Goal: Information Seeking & Learning: Check status

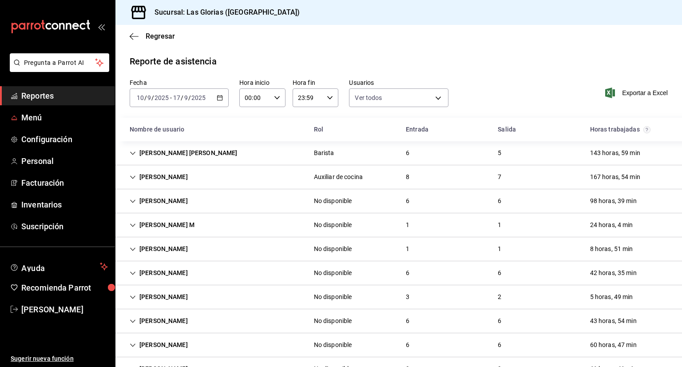
click at [165, 303] on div "[PERSON_NAME]" at bounding box center [158, 296] width 72 height 16
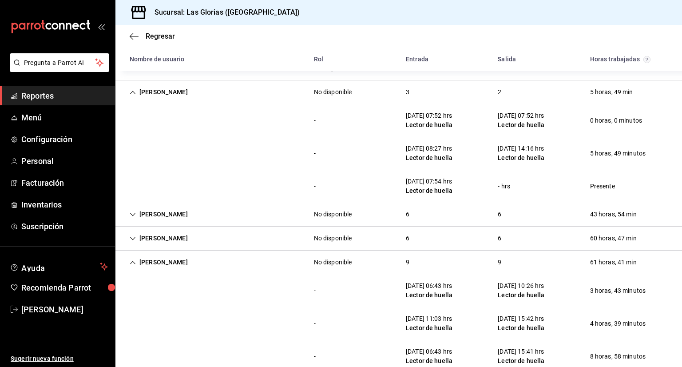
scroll to position [205, 0]
click at [573, 216] on div "MARIANA O No disponible 6 6 43 horas, 54 min" at bounding box center [398, 213] width 566 height 24
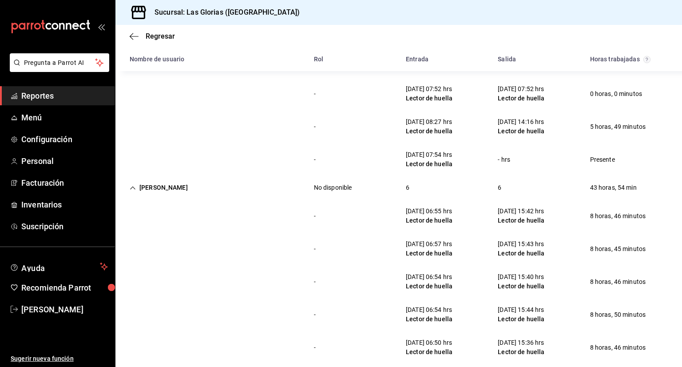
scroll to position [229, 0]
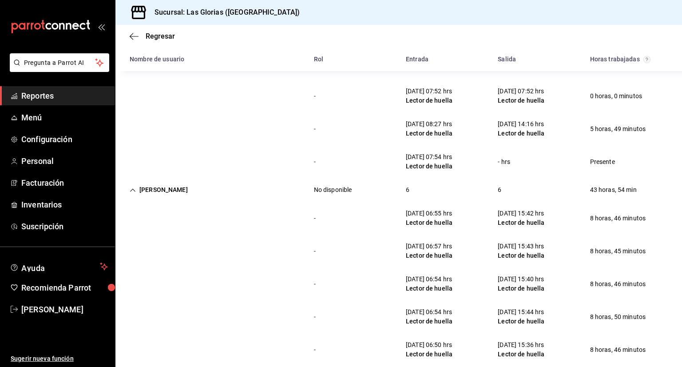
click at [265, 194] on div "MARIANA O No disponible 6 6 43 horas, 54 min" at bounding box center [398, 190] width 566 height 24
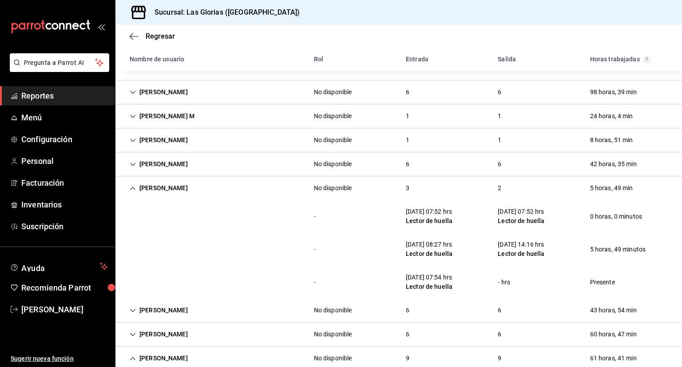
click at [284, 187] on div "[PERSON_NAME] No disponible 3 2 5 horas, 49 min" at bounding box center [398, 188] width 566 height 24
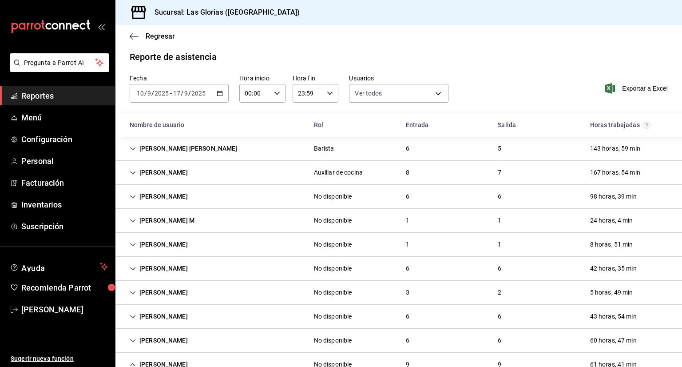
click at [268, 216] on div "[PERSON_NAME] M No disponible 1 1 24 horas, 4 min" at bounding box center [398, 221] width 566 height 24
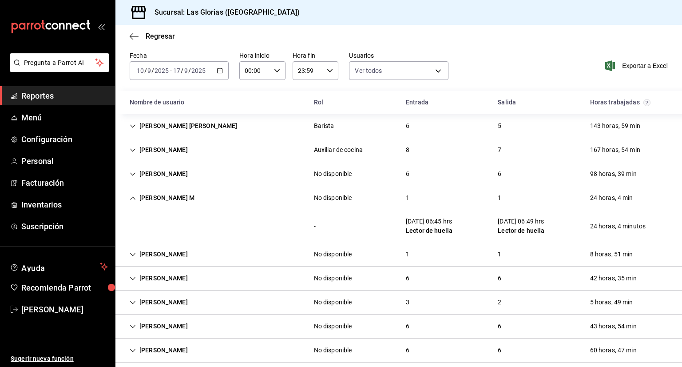
scroll to position [20, 0]
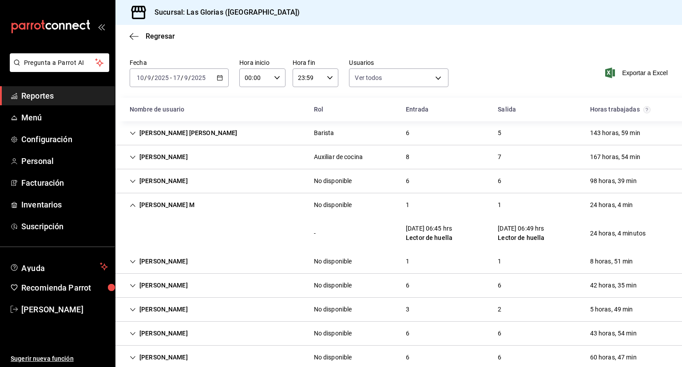
click at [273, 211] on div "[PERSON_NAME] M No disponible 1 1 24 horas, 4 min" at bounding box center [398, 205] width 566 height 24
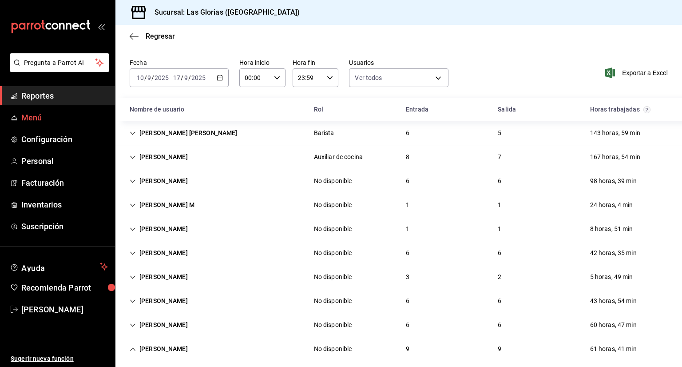
click at [55, 109] on link "Menú" at bounding box center [57, 117] width 115 height 19
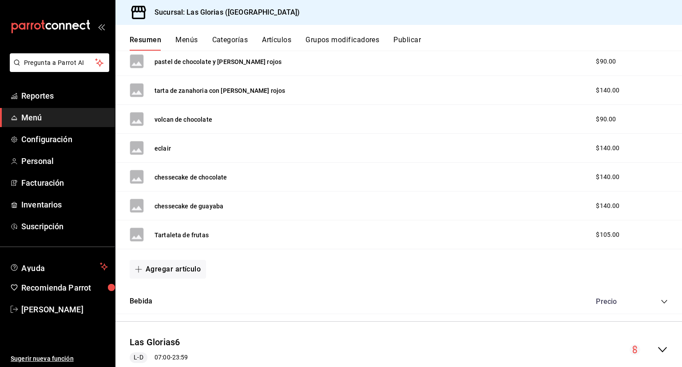
scroll to position [616, 0]
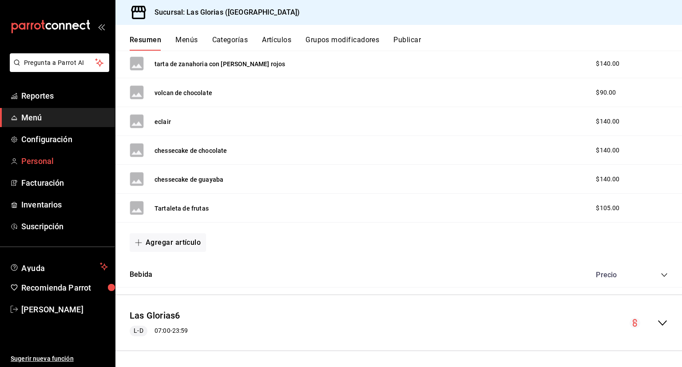
click at [61, 167] on link "Personal" at bounding box center [57, 160] width 115 height 19
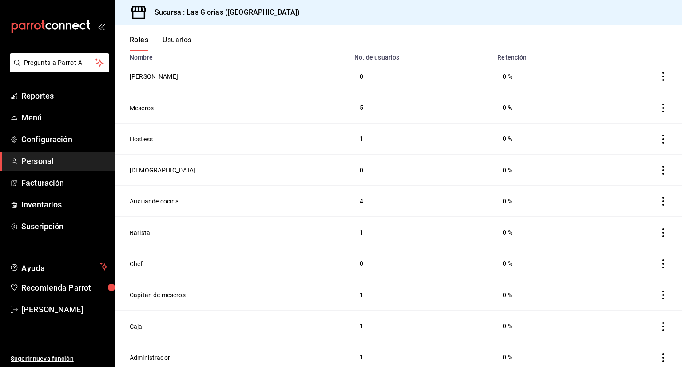
scroll to position [85, 0]
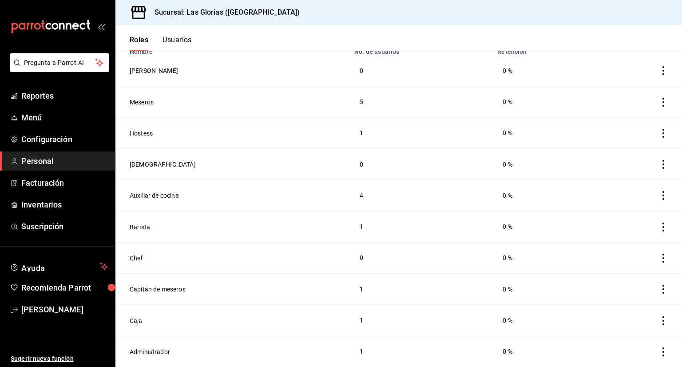
click at [327, 127] on td "Hostess" at bounding box center [231, 132] width 233 height 31
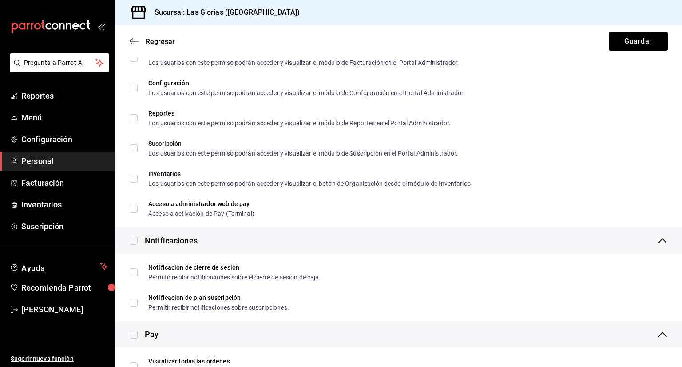
scroll to position [1564, 0]
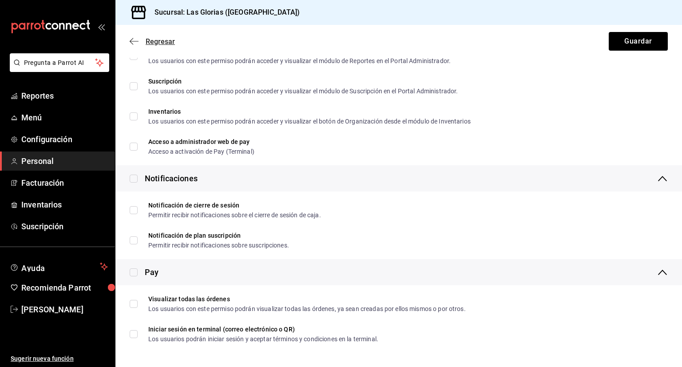
click at [131, 37] on icon "button" at bounding box center [134, 41] width 9 height 8
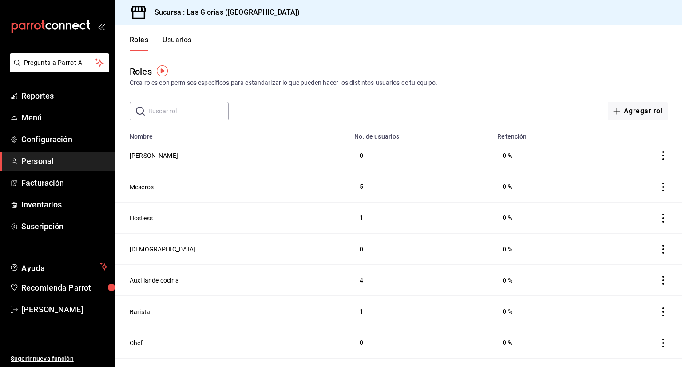
scroll to position [0, 0]
click at [276, 178] on td "Meseros" at bounding box center [231, 185] width 233 height 31
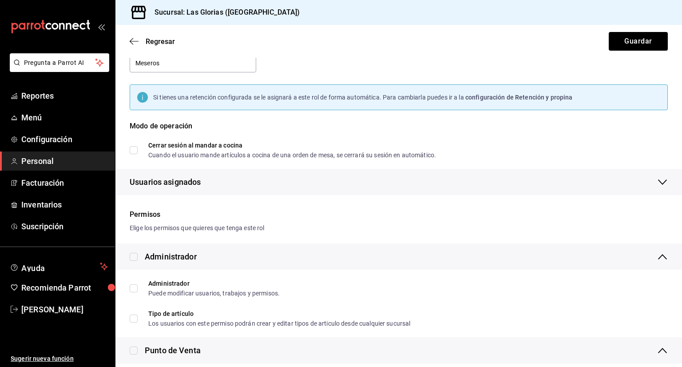
scroll to position [55, 0]
click at [135, 38] on icon "button" at bounding box center [134, 41] width 9 height 8
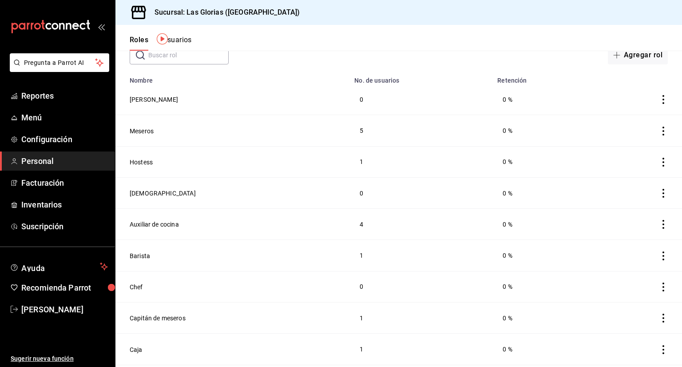
scroll to position [85, 0]
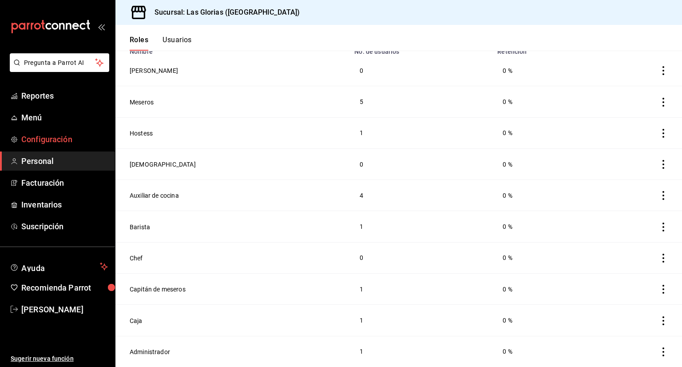
click at [89, 144] on span "Configuración" at bounding box center [64, 139] width 87 height 12
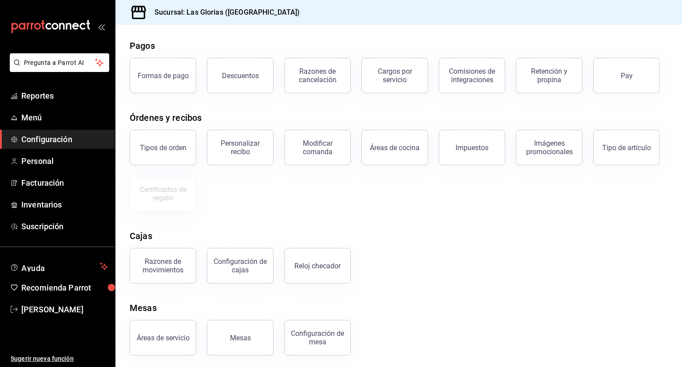
scroll to position [37, 0]
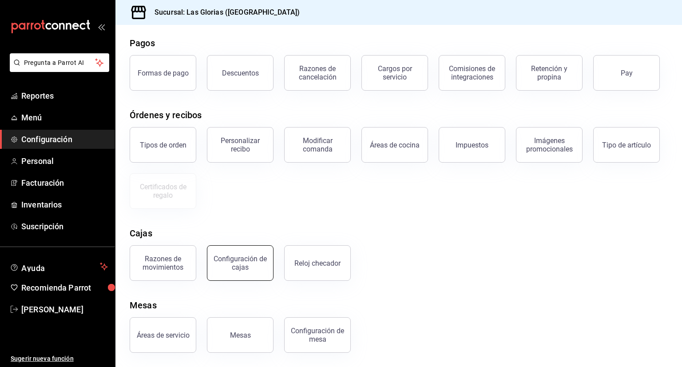
click at [249, 269] on div "Configuración de cajas" at bounding box center [240, 262] width 55 height 17
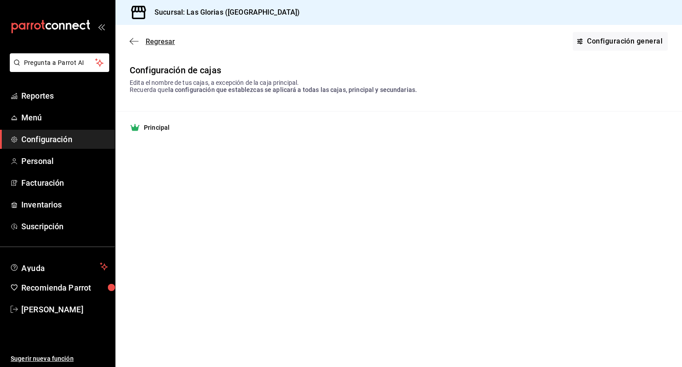
click at [134, 41] on icon "button" at bounding box center [134, 41] width 9 height 0
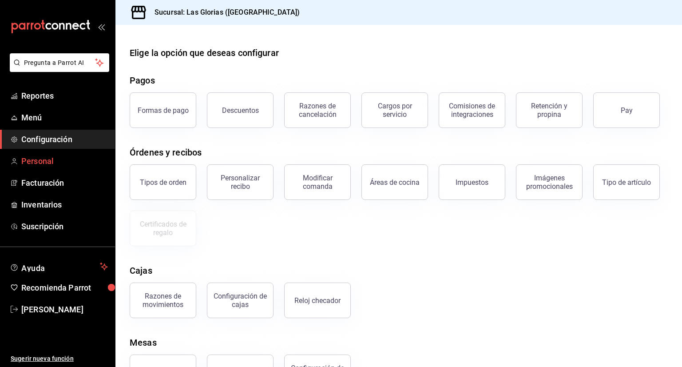
click at [66, 157] on span "Personal" at bounding box center [64, 161] width 87 height 12
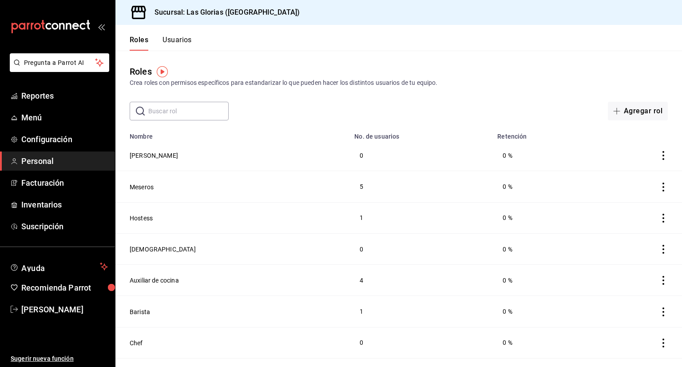
click at [177, 37] on button "Usuarios" at bounding box center [176, 43] width 29 height 15
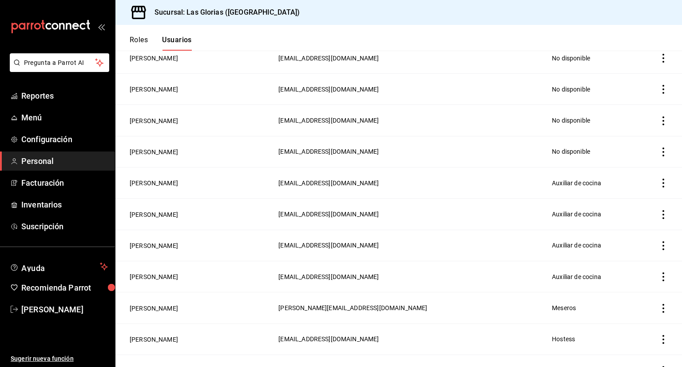
scroll to position [510, 0]
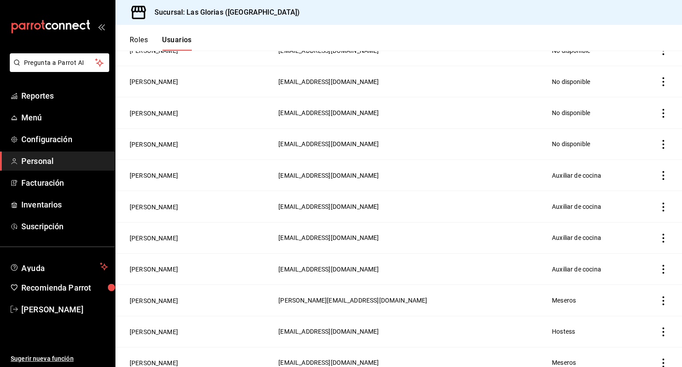
click at [328, 139] on td "[EMAIL_ADDRESS][DOMAIN_NAME]" at bounding box center [409, 143] width 273 height 31
click at [659, 143] on icon "actions" at bounding box center [663, 144] width 9 height 9
click at [397, 169] on div at bounding box center [341, 183] width 682 height 367
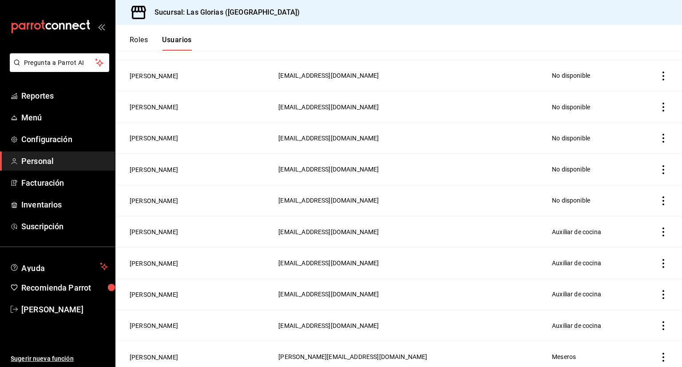
scroll to position [453, 0]
click at [546, 201] on td "No disponible" at bounding box center [592, 201] width 92 height 31
click at [145, 201] on button "[PERSON_NAME]" at bounding box center [154, 201] width 48 height 9
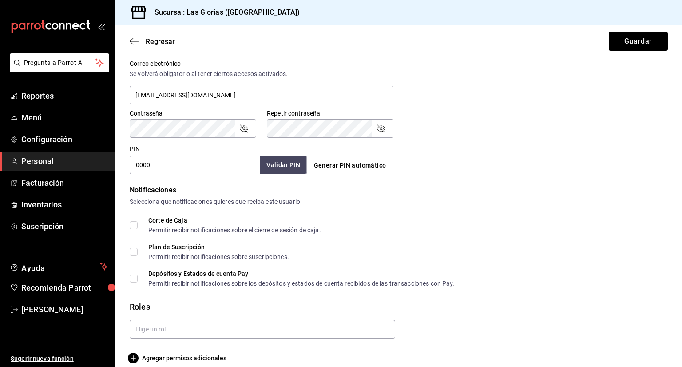
scroll to position [343, 0]
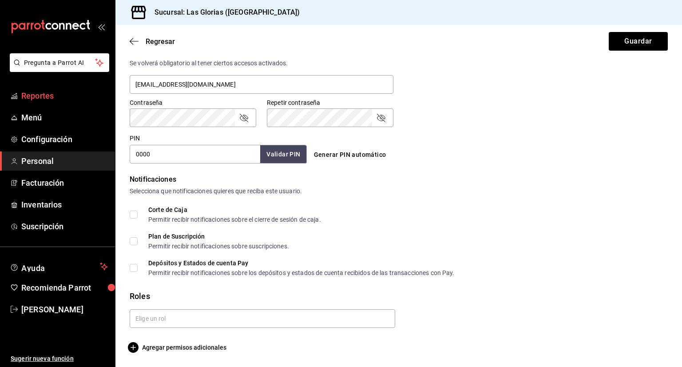
click at [65, 103] on link "Reportes" at bounding box center [57, 95] width 115 height 19
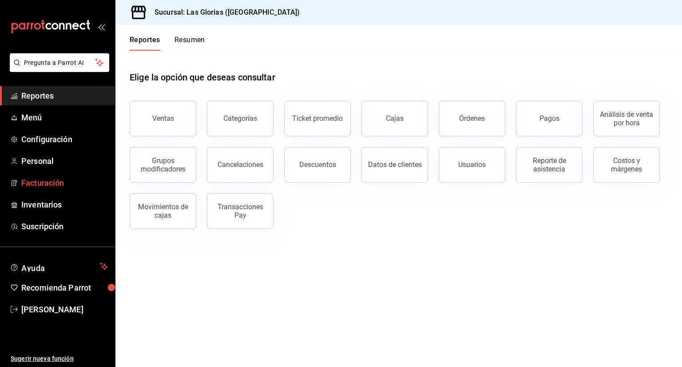
click at [56, 177] on span "Facturación" at bounding box center [64, 183] width 87 height 12
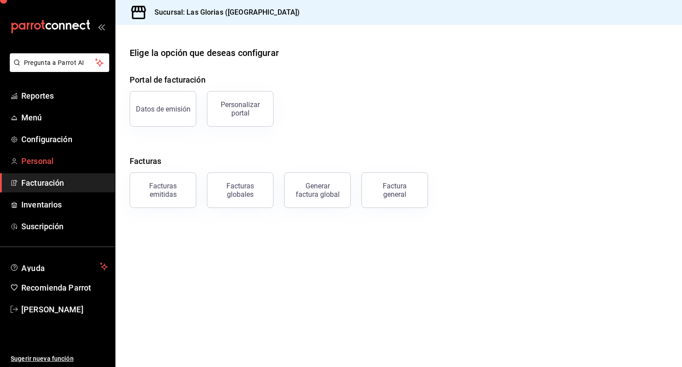
click at [59, 159] on span "Personal" at bounding box center [64, 161] width 87 height 12
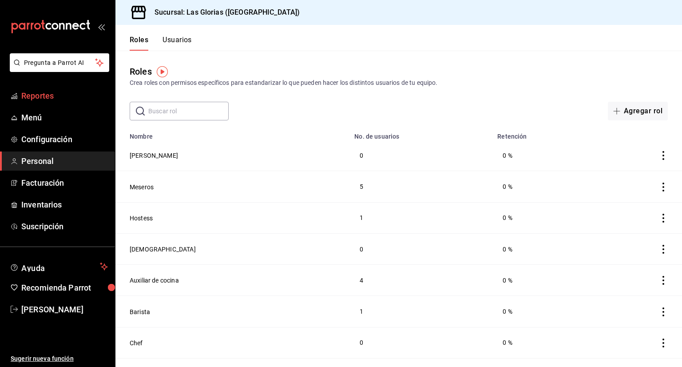
click at [60, 101] on span "Reportes" at bounding box center [64, 96] width 87 height 12
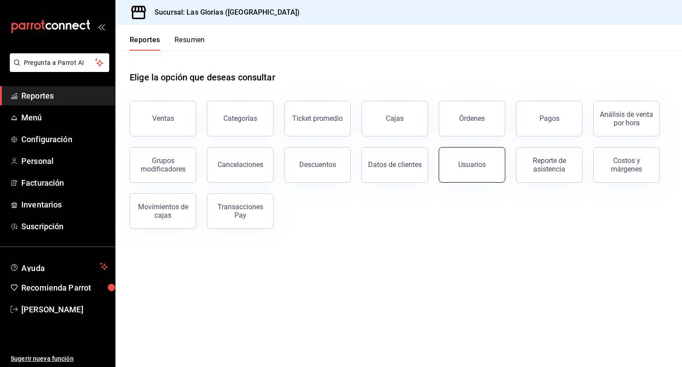
click at [483, 169] on button "Usuarios" at bounding box center [471, 165] width 67 height 36
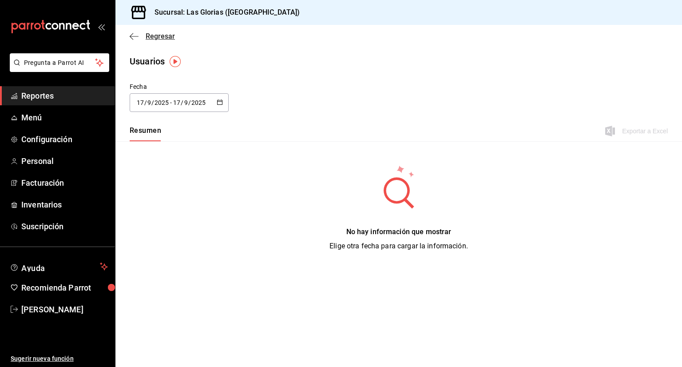
click at [133, 37] on icon "button" at bounding box center [134, 36] width 9 height 8
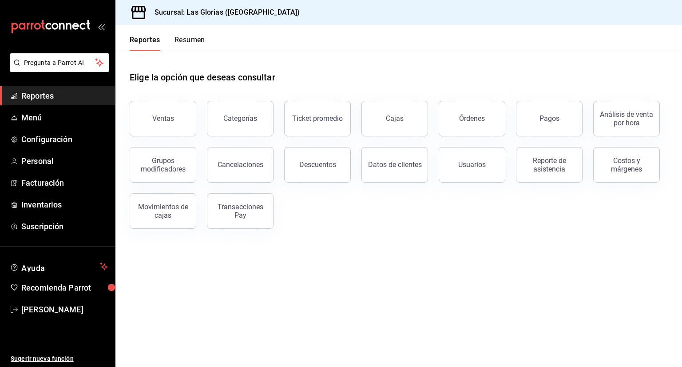
click at [185, 39] on button "Resumen" at bounding box center [189, 43] width 31 height 15
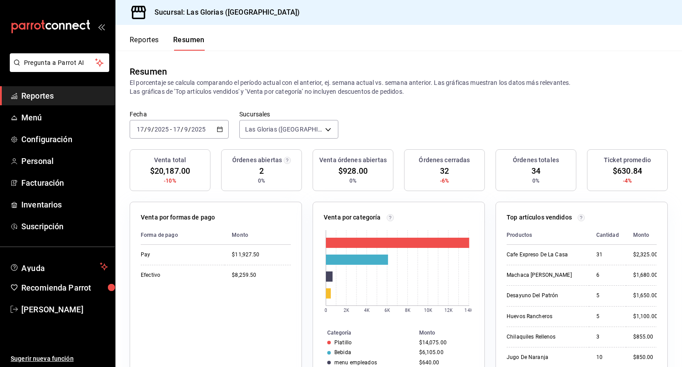
click at [143, 38] on button "Reportes" at bounding box center [144, 43] width 29 height 15
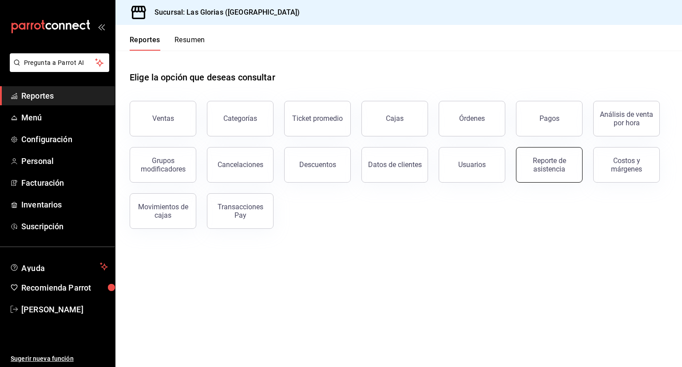
click at [546, 174] on button "Reporte de asistencia" at bounding box center [549, 165] width 67 height 36
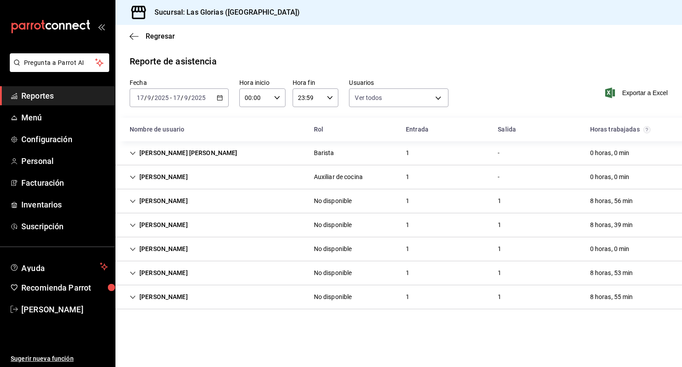
click at [250, 197] on div "[PERSON_NAME] No disponible 1 1 8 horas, 56 min" at bounding box center [398, 201] width 566 height 24
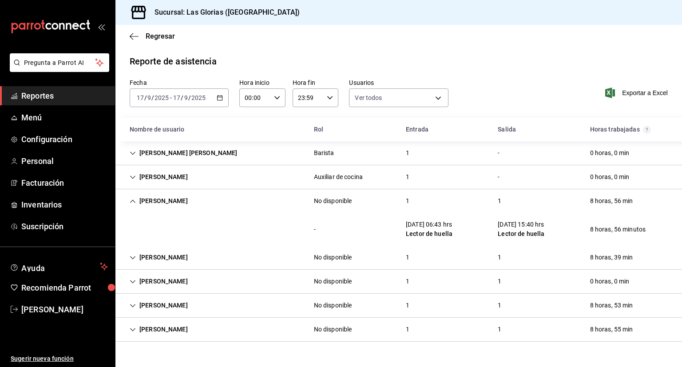
click at [253, 201] on div "[PERSON_NAME] No disponible 1 1 8 horas, 56 min" at bounding box center [398, 201] width 566 height 24
